Goal: Information Seeking & Learning: Learn about a topic

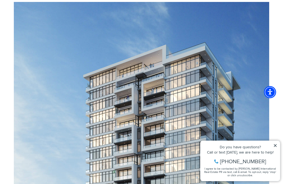
click at [277, 144] on icon at bounding box center [276, 146] width 4 height 4
click at [275, 145] on icon at bounding box center [275, 145] width 3 height 3
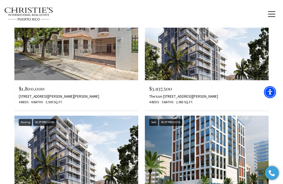
scroll to position [949, 0]
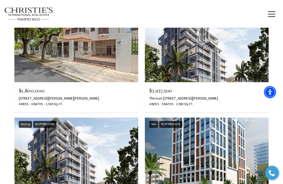
click at [213, 96] on div "The Icon [STREET_ADDRESS][PERSON_NAME]" at bounding box center [206, 98] width 115 height 4
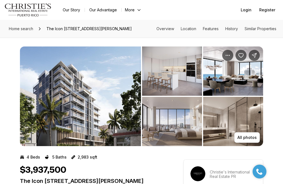
click at [64, 105] on img "View image gallery" at bounding box center [80, 96] width 121 height 100
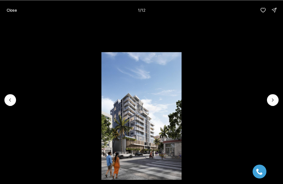
click at [266, 98] on li "1 of 12" at bounding box center [141, 100] width 283 height 160
click at [274, 99] on icon "Next slide" at bounding box center [273, 100] width 6 height 6
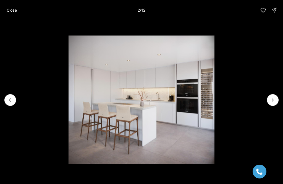
click at [274, 100] on icon "Next slide" at bounding box center [273, 100] width 6 height 6
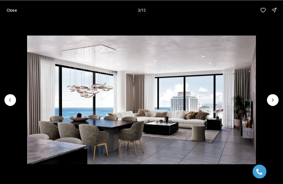
click at [275, 98] on icon "Next slide" at bounding box center [273, 100] width 6 height 6
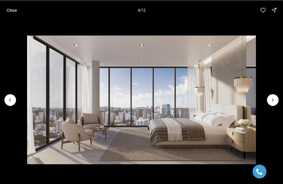
click at [275, 99] on icon "Next slide" at bounding box center [273, 100] width 6 height 6
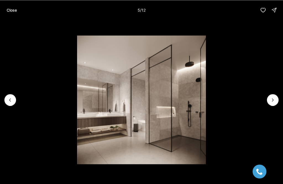
click at [274, 97] on icon "Next slide" at bounding box center [273, 100] width 6 height 6
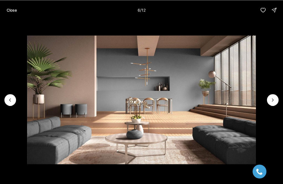
click at [256, 96] on img "6 of 12" at bounding box center [141, 99] width 229 height 129
click at [274, 98] on icon "Next slide" at bounding box center [273, 100] width 6 height 6
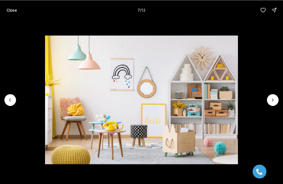
click at [274, 97] on icon "Next slide" at bounding box center [273, 100] width 6 height 6
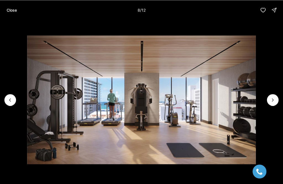
click at [275, 97] on icon "Next slide" at bounding box center [273, 100] width 6 height 6
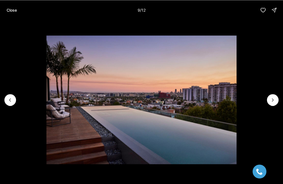
click at [276, 98] on icon "Next slide" at bounding box center [273, 100] width 6 height 6
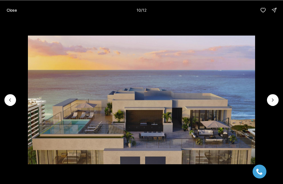
click at [276, 96] on button "Next slide" at bounding box center [273, 100] width 12 height 12
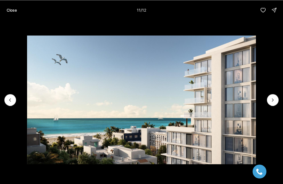
click at [275, 96] on button "Next slide" at bounding box center [273, 100] width 12 height 12
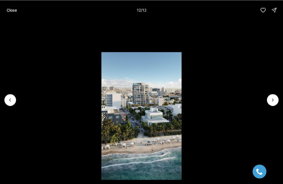
click at [17, 97] on li "12 of 12" at bounding box center [141, 100] width 283 height 160
click at [14, 97] on button "Previous slide" at bounding box center [10, 100] width 12 height 12
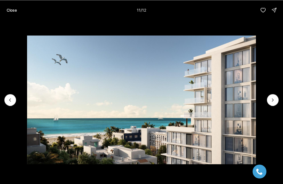
click at [275, 99] on icon "Next slide" at bounding box center [273, 100] width 6 height 6
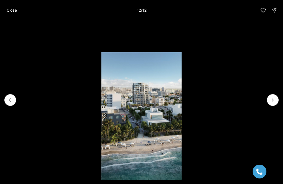
click at [274, 98] on div at bounding box center [273, 100] width 12 height 12
click at [272, 94] on li "12 of 12" at bounding box center [141, 100] width 283 height 160
